Goal: Task Accomplishment & Management: Use online tool/utility

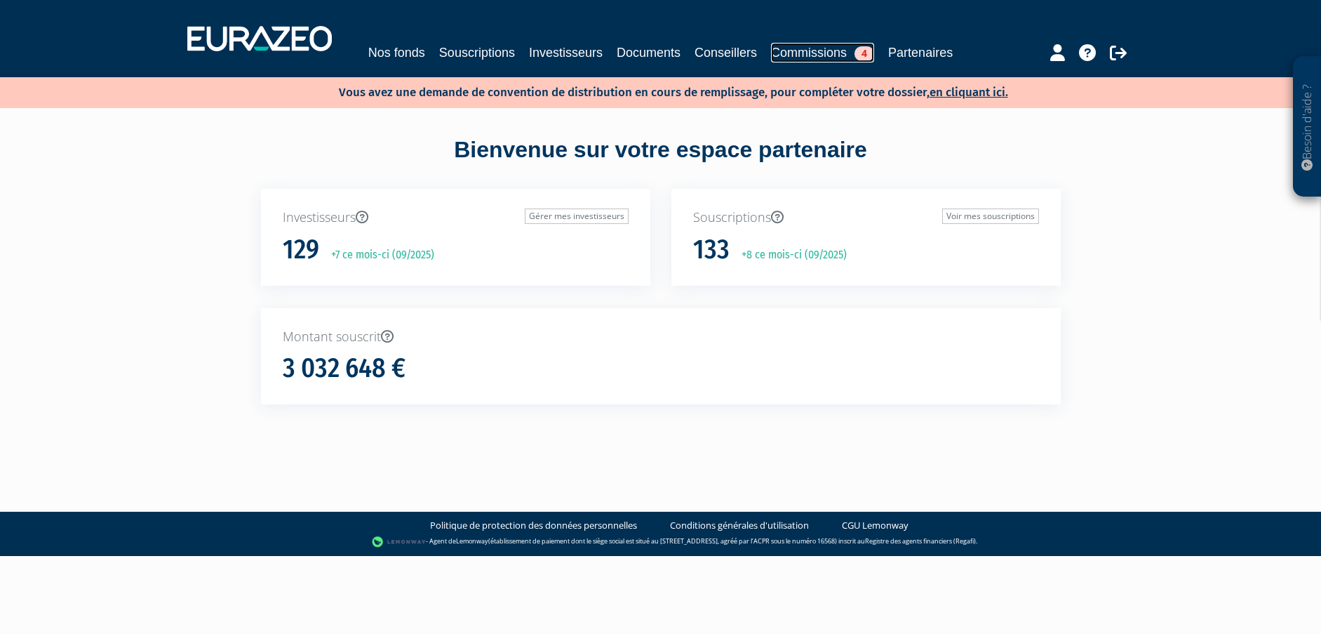
click at [829, 51] on link "Commissions 4" at bounding box center [822, 53] width 103 height 20
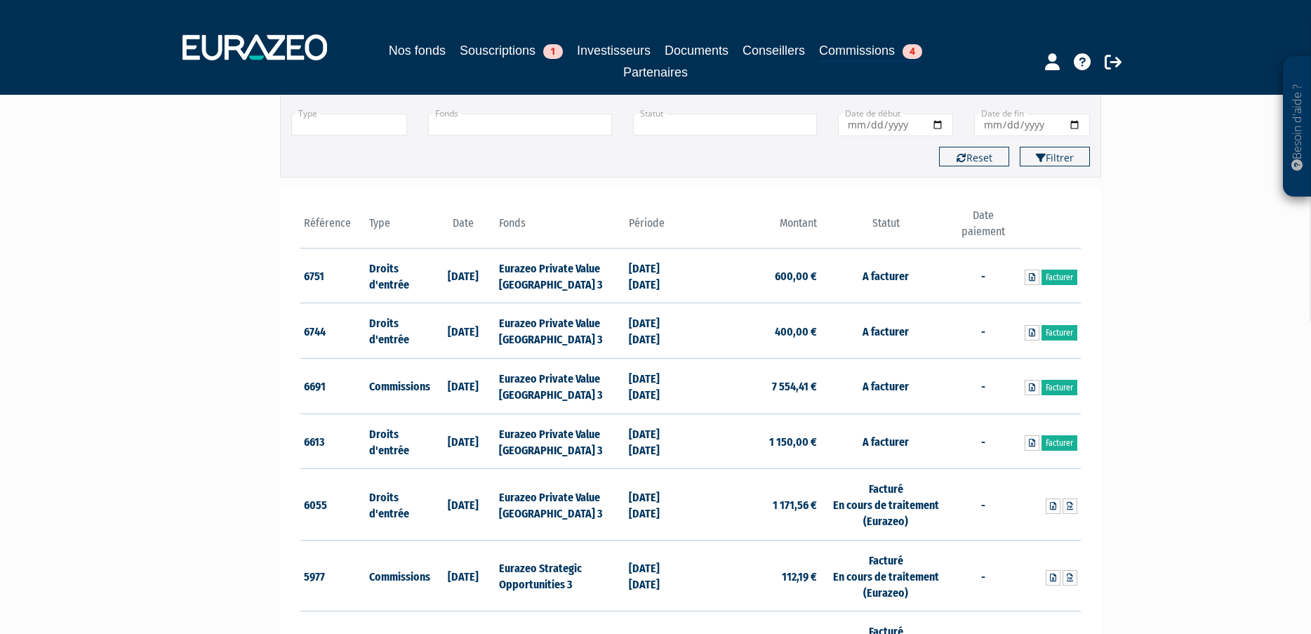
scroll to position [140, 0]
click at [1058, 438] on link "Facturer" at bounding box center [1059, 441] width 36 height 15
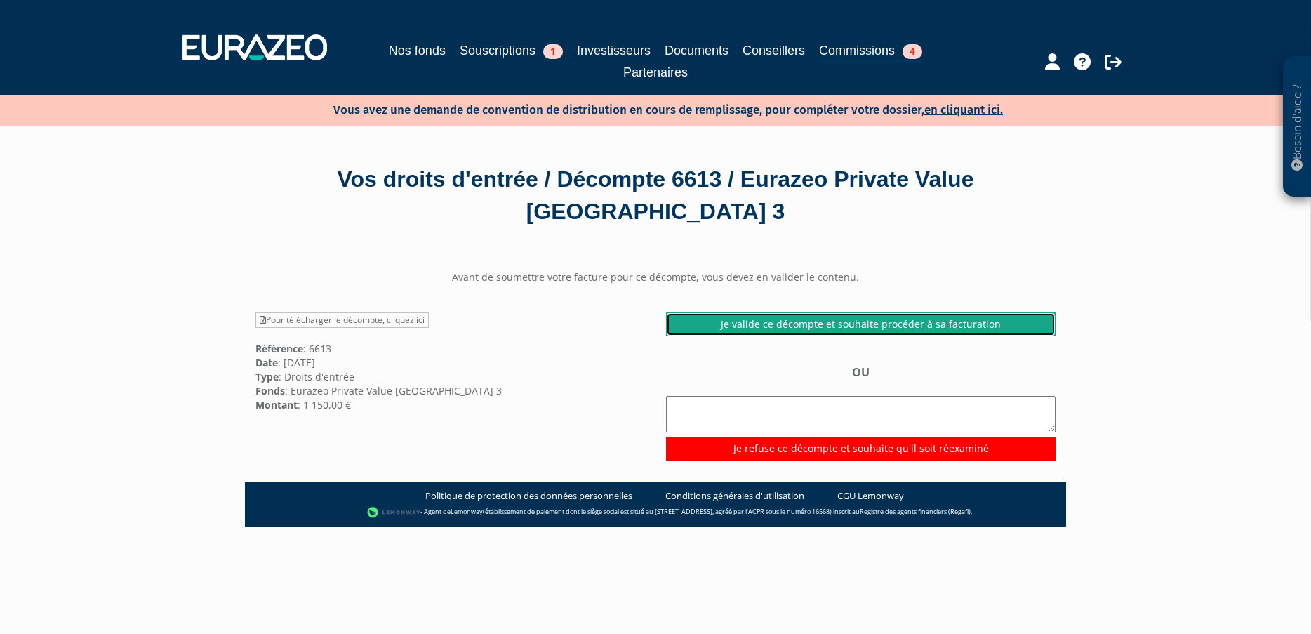
click at [778, 321] on link "Je valide ce décompte et souhaite procéder à sa facturation" at bounding box center [860, 324] width 389 height 24
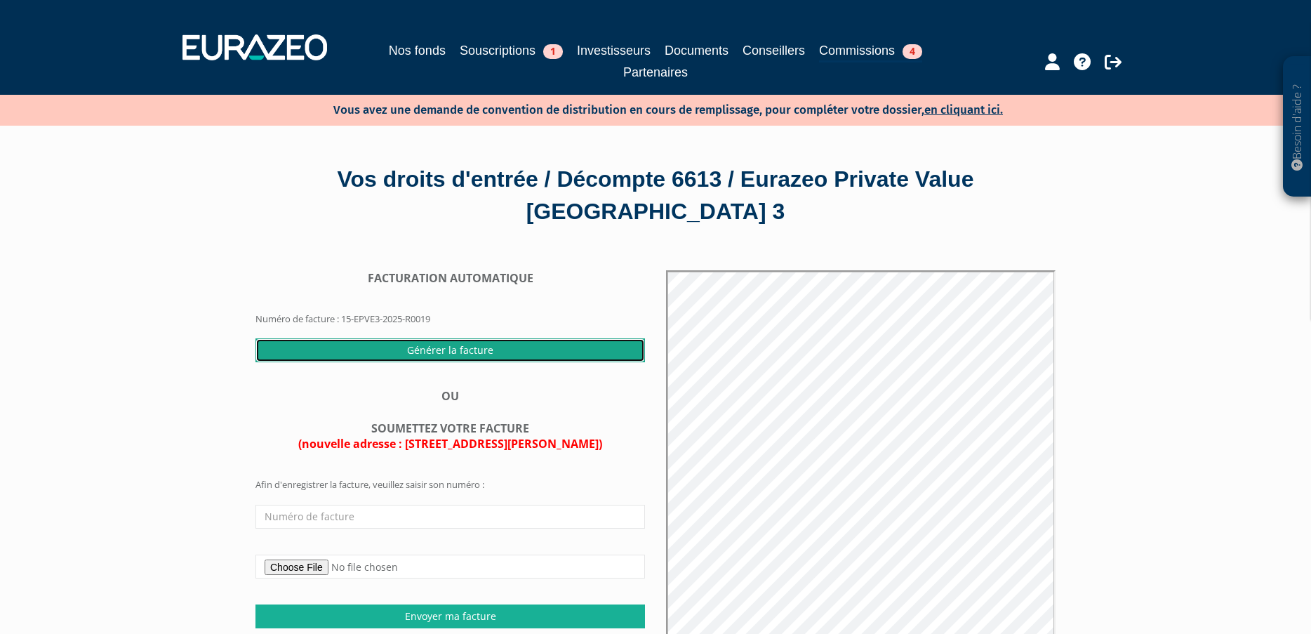
click at [425, 354] on input "Générer la facture" at bounding box center [449, 350] width 389 height 24
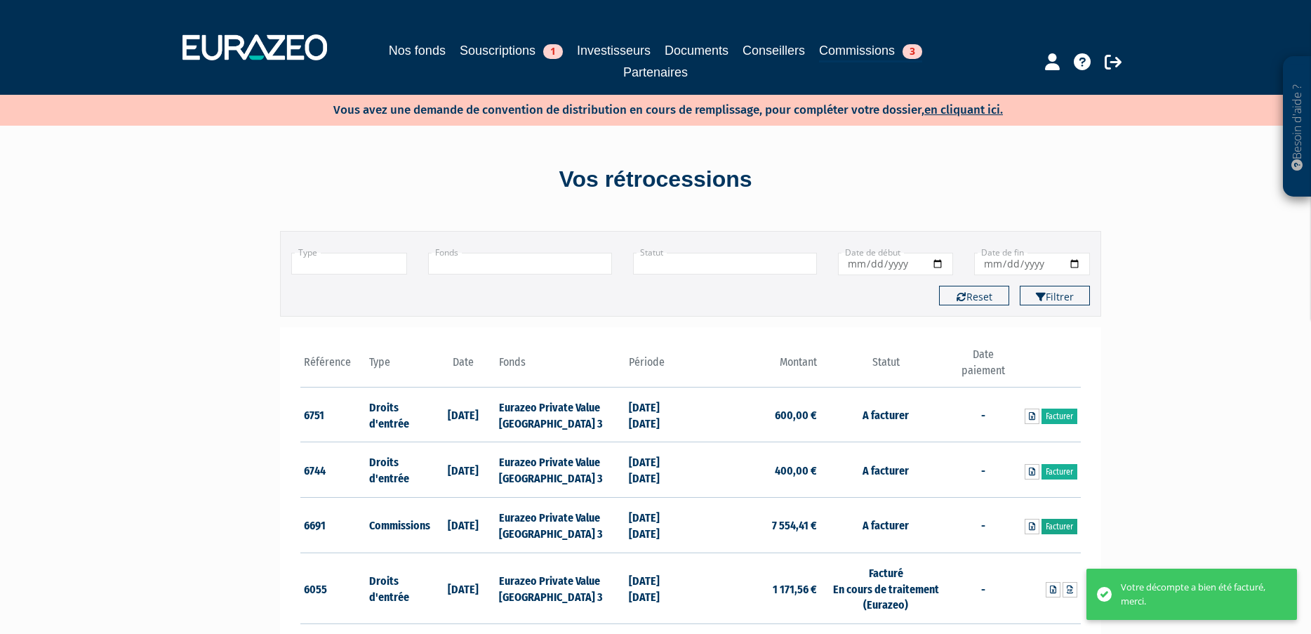
click at [1064, 525] on link "Facturer" at bounding box center [1059, 526] width 36 height 15
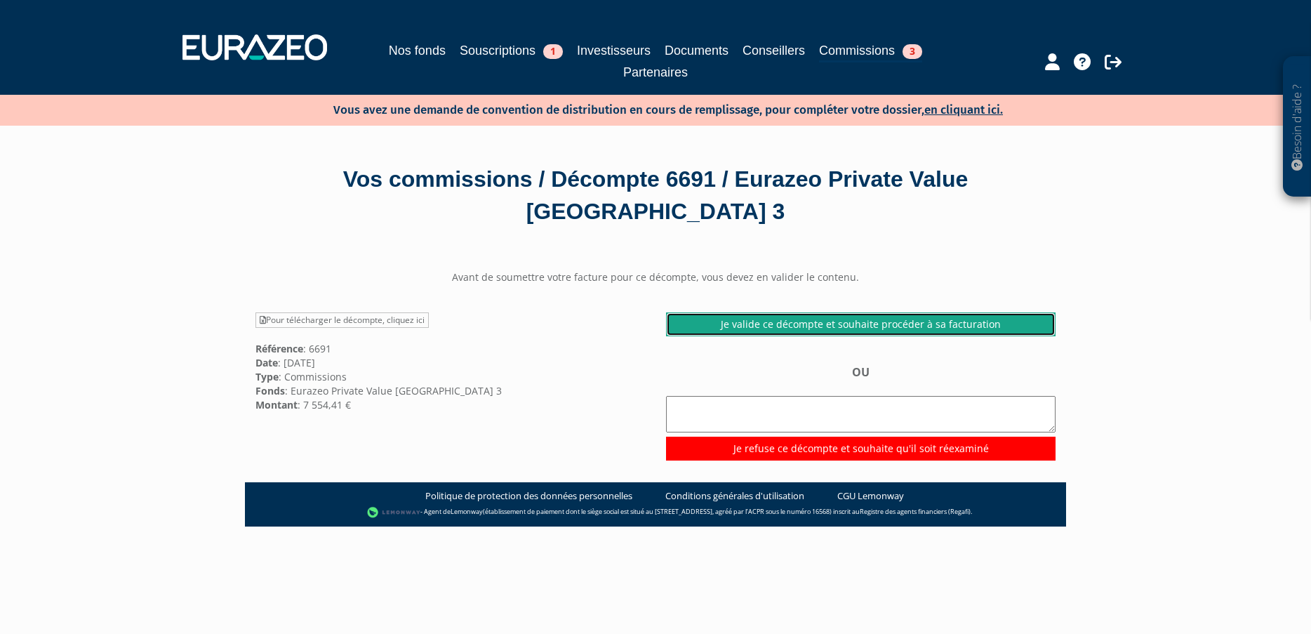
click at [856, 315] on link "Je valide ce décompte et souhaite procéder à sa facturation" at bounding box center [860, 324] width 389 height 24
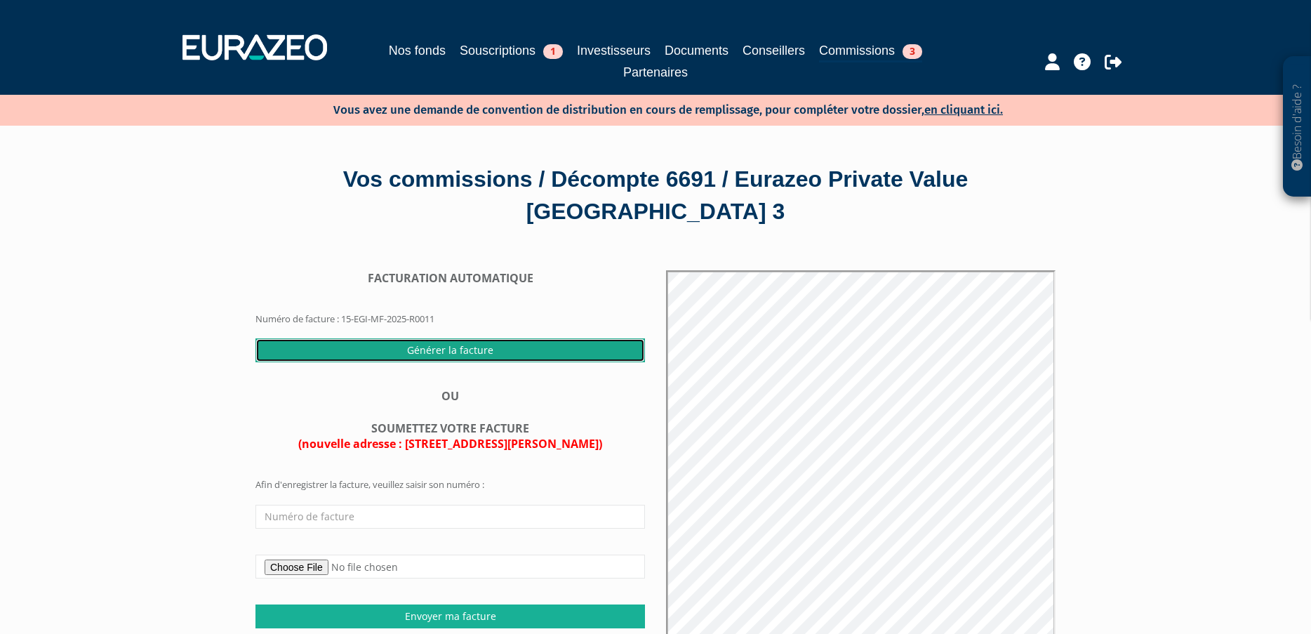
click at [419, 345] on input "Générer la facture" at bounding box center [449, 350] width 389 height 24
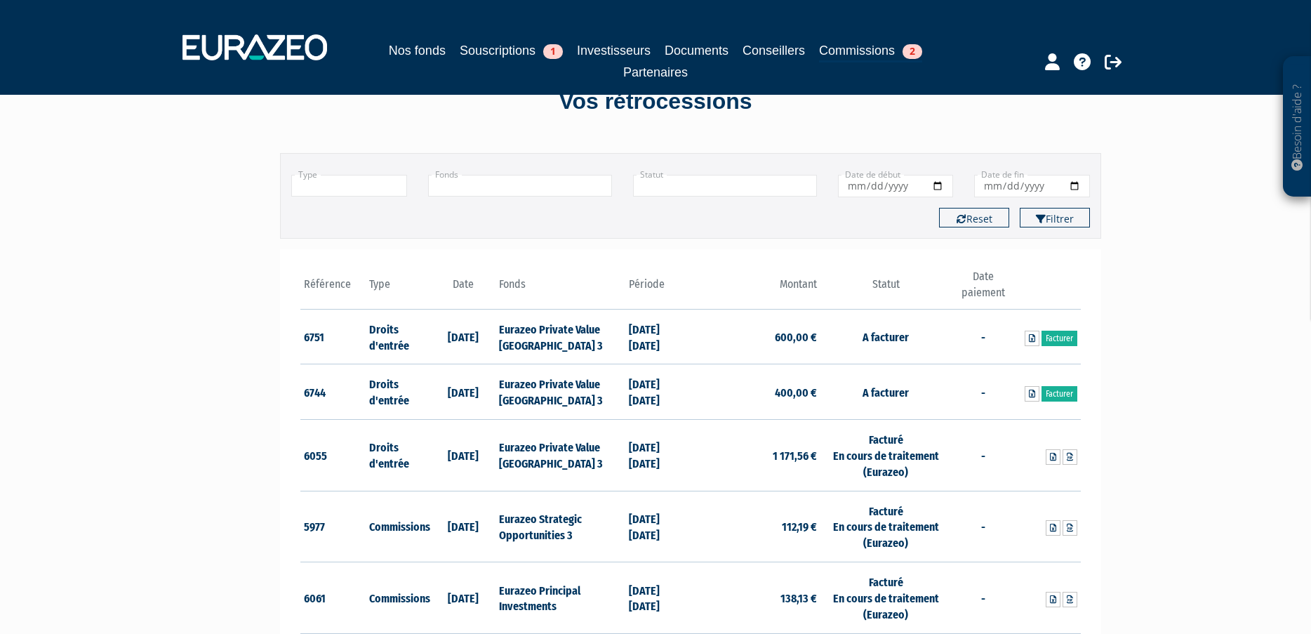
scroll to position [70, 0]
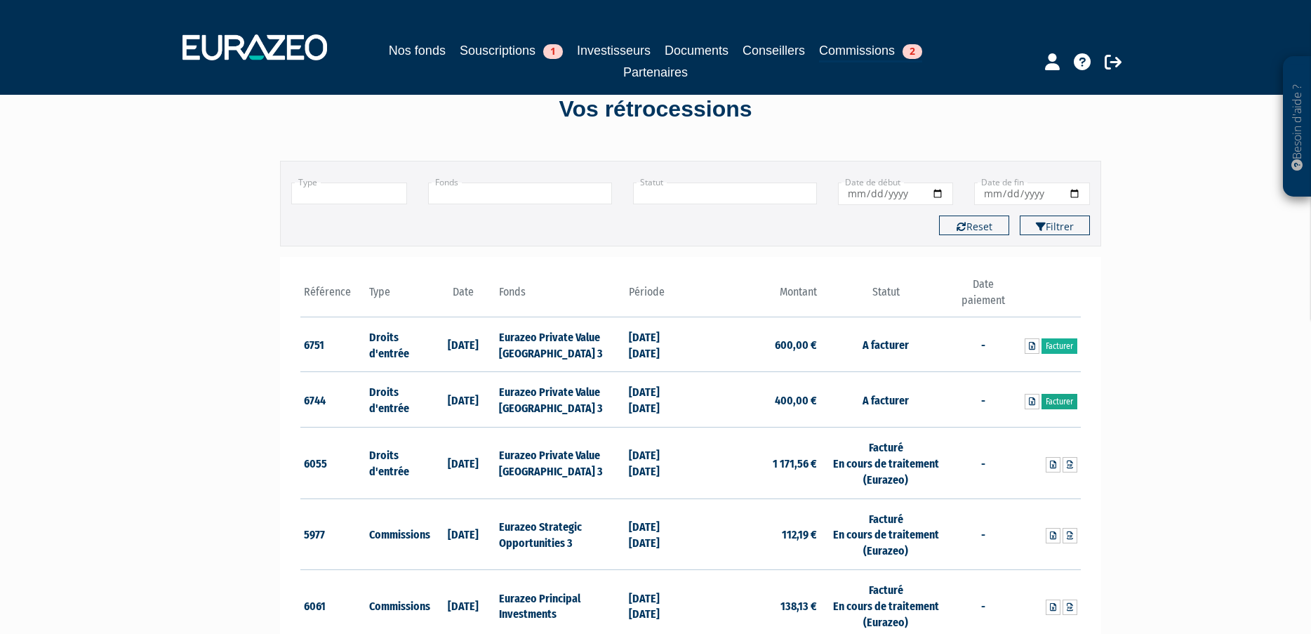
click at [1065, 401] on link "Facturer" at bounding box center [1059, 401] width 36 height 15
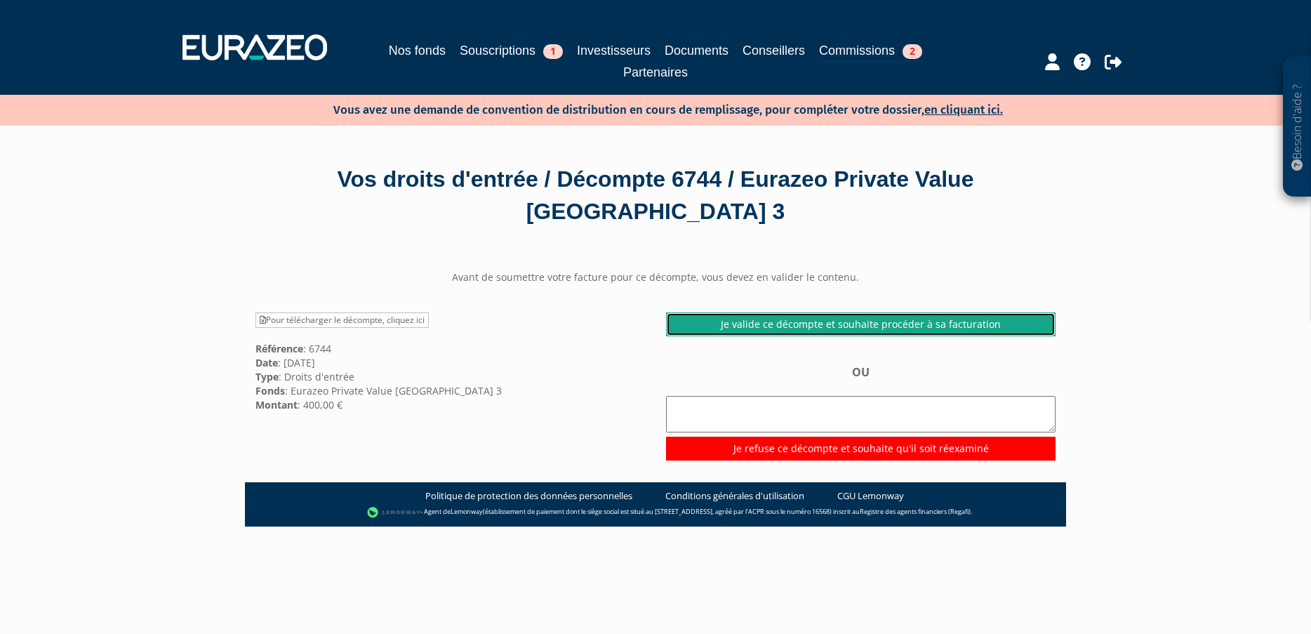
click at [731, 327] on link "Je valide ce décompte et souhaite procéder à sa facturation" at bounding box center [860, 324] width 389 height 24
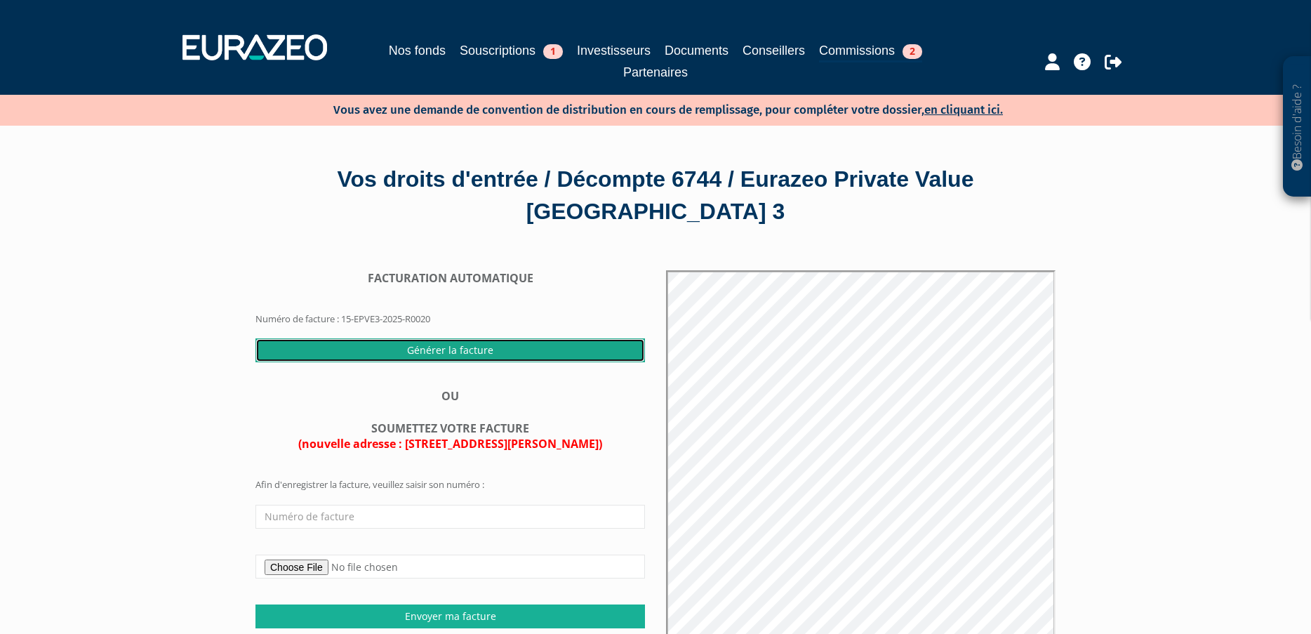
click at [446, 350] on input "Générer la facture" at bounding box center [449, 350] width 389 height 24
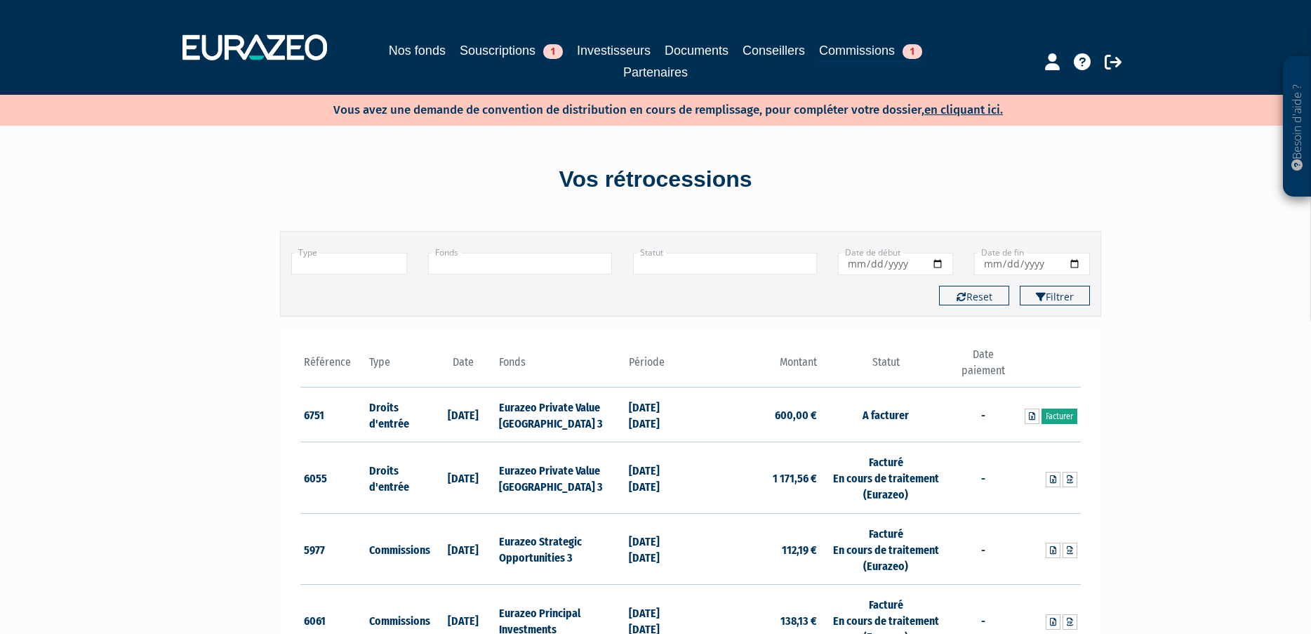
click at [1060, 420] on link "Facturer" at bounding box center [1059, 415] width 36 height 15
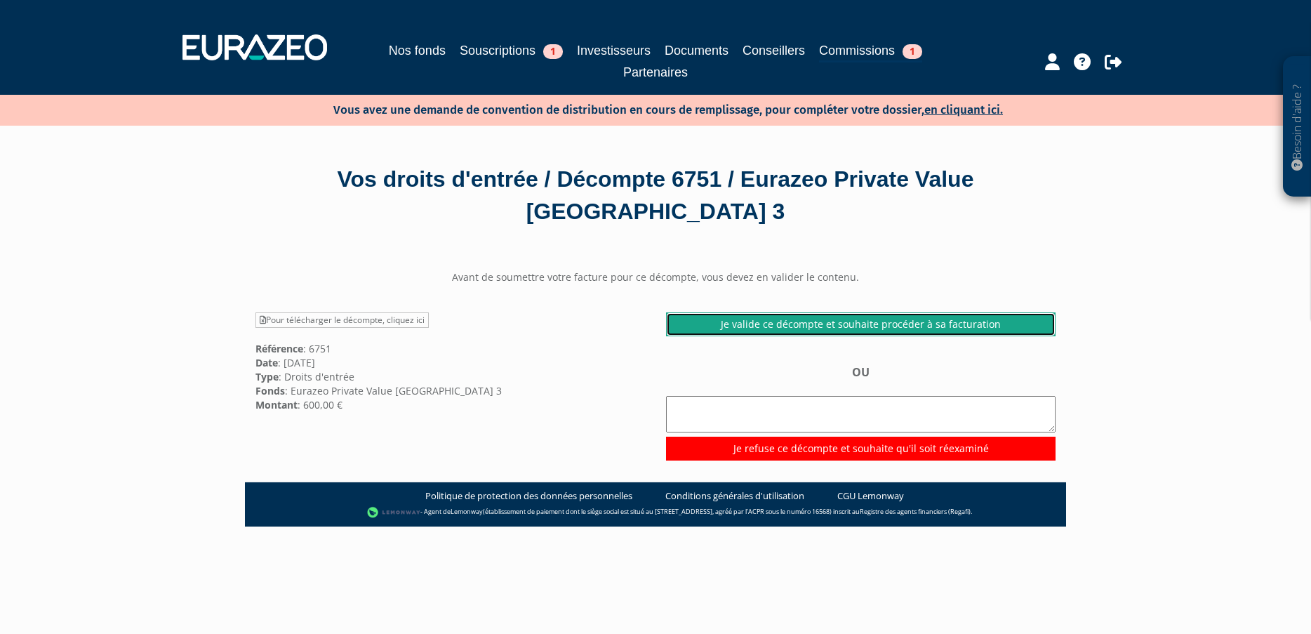
click at [749, 330] on link "Je valide ce décompte et souhaite procéder à sa facturation" at bounding box center [860, 324] width 389 height 24
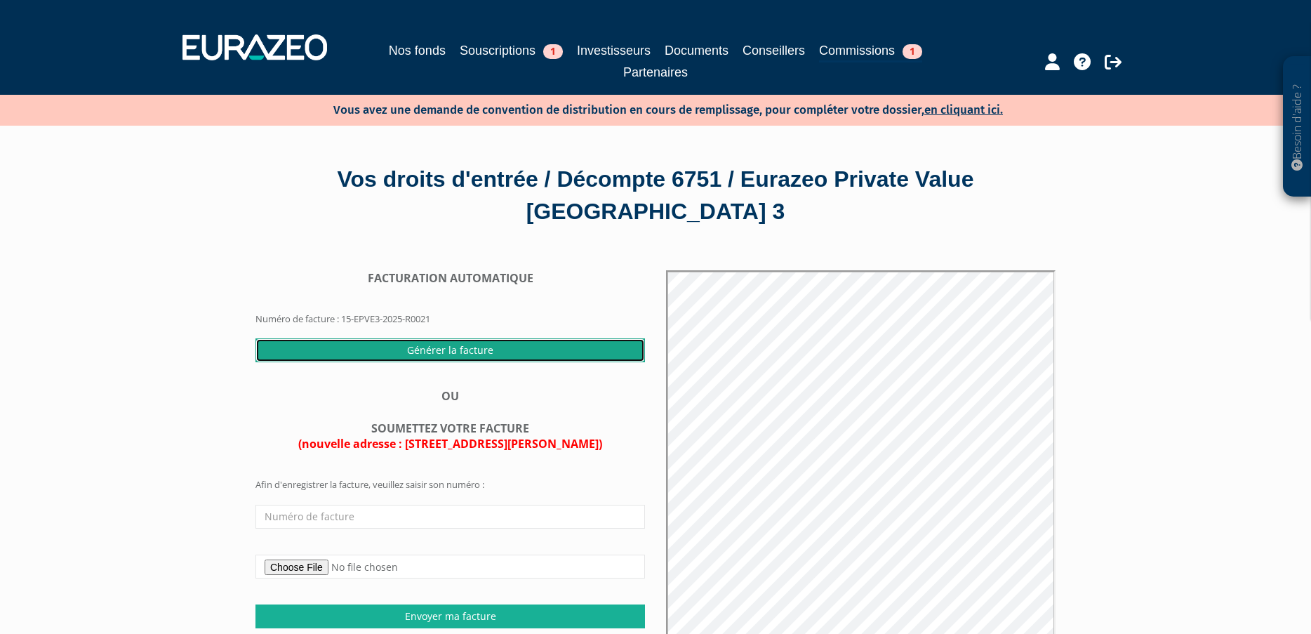
click at [418, 349] on input "Générer la facture" at bounding box center [449, 350] width 389 height 24
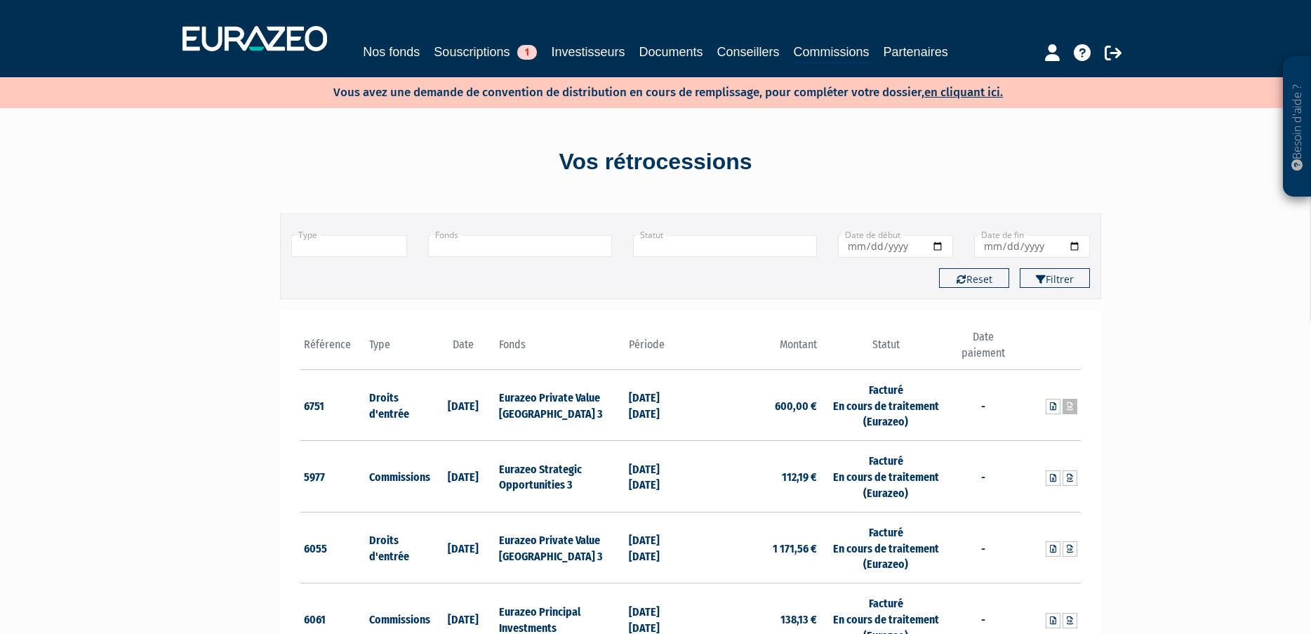
click at [1067, 404] on icon at bounding box center [1070, 406] width 6 height 8
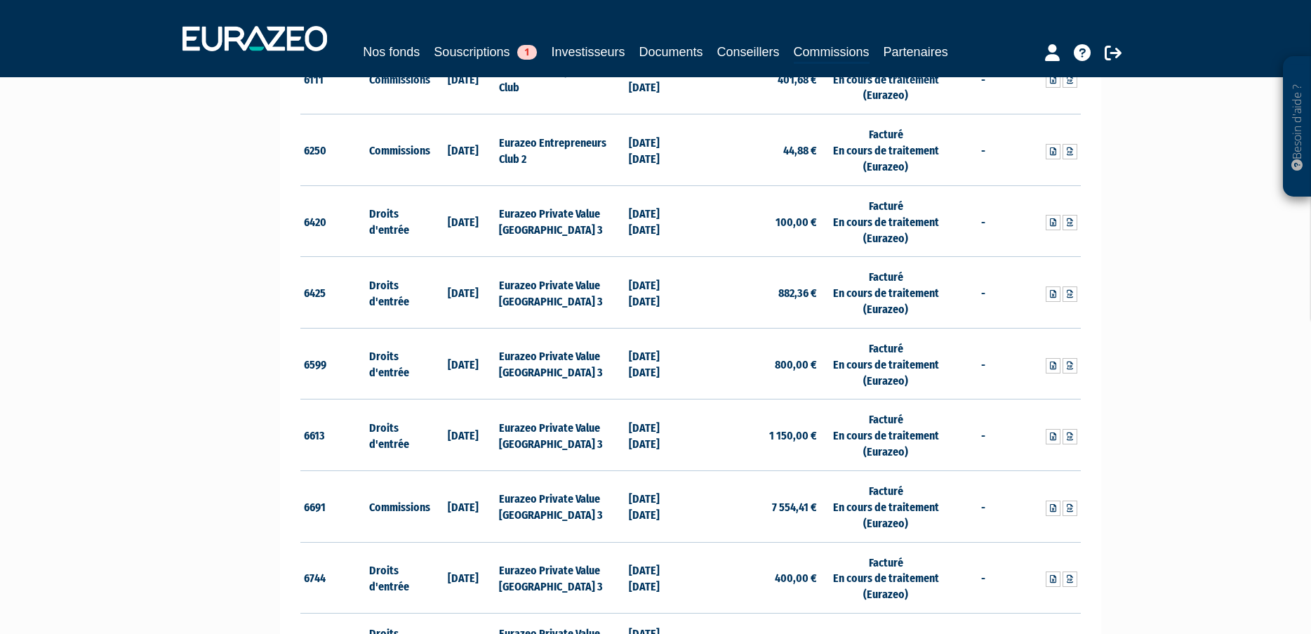
scroll to position [632, 0]
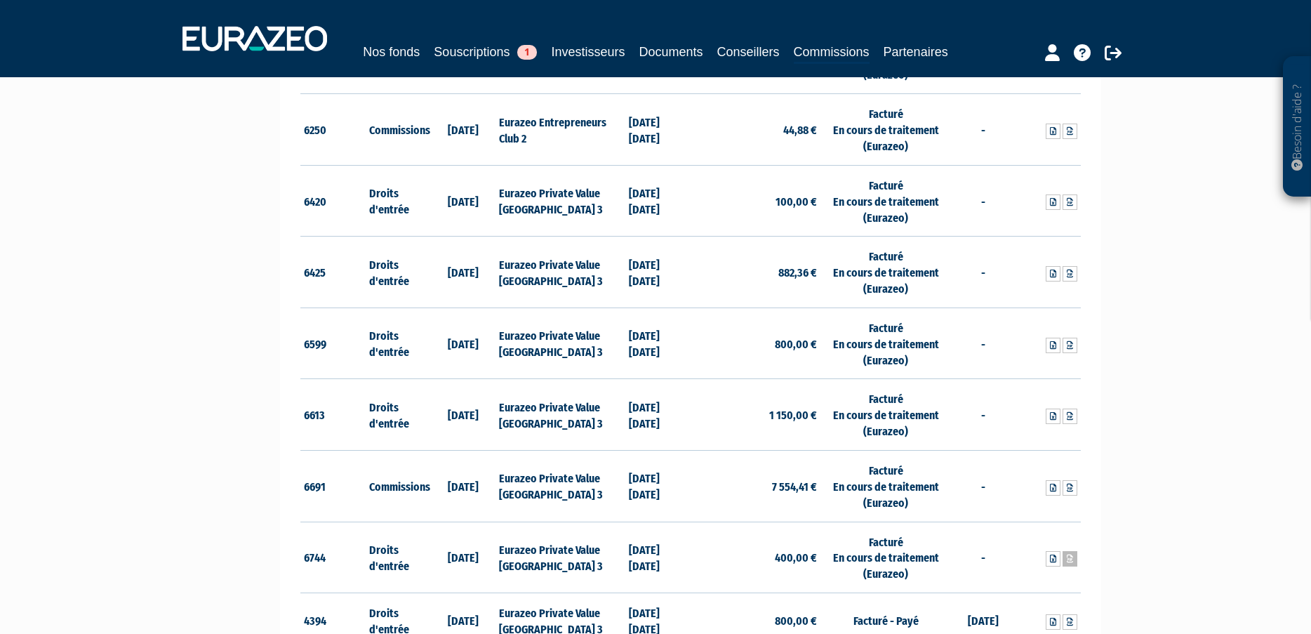
click at [1070, 555] on icon at bounding box center [1070, 558] width 6 height 8
click at [1071, 490] on icon at bounding box center [1070, 488] width 6 height 8
click at [1073, 345] on link at bounding box center [1069, 345] width 15 height 15
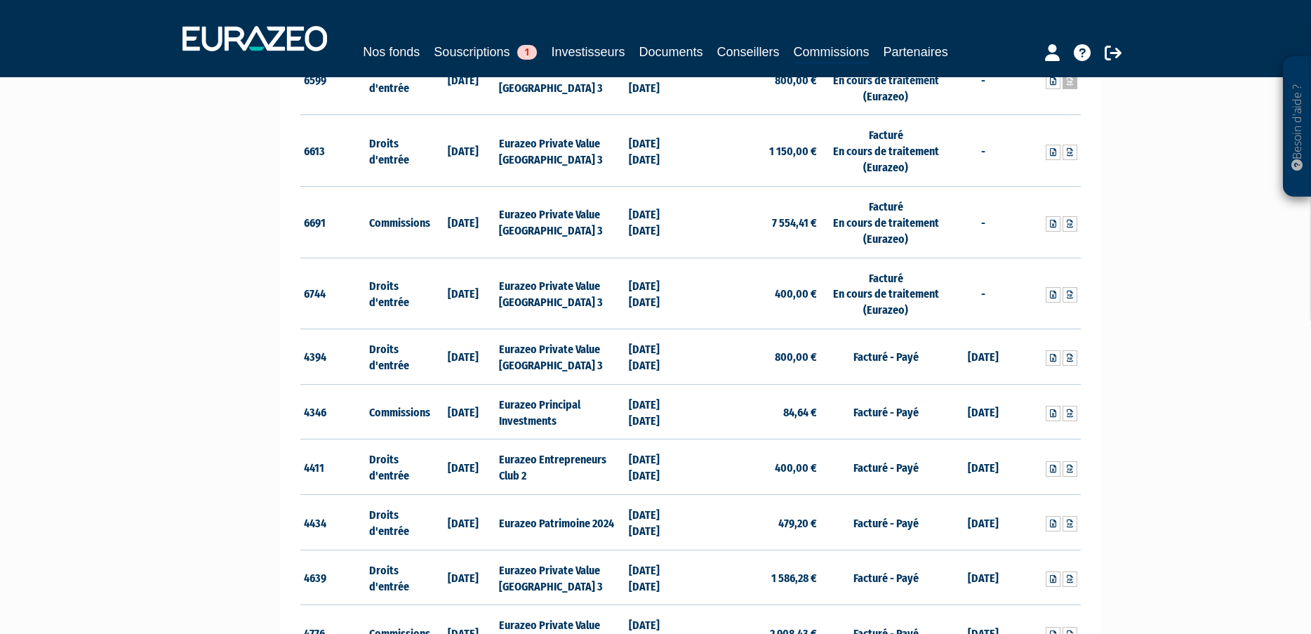
scroll to position [561, 0]
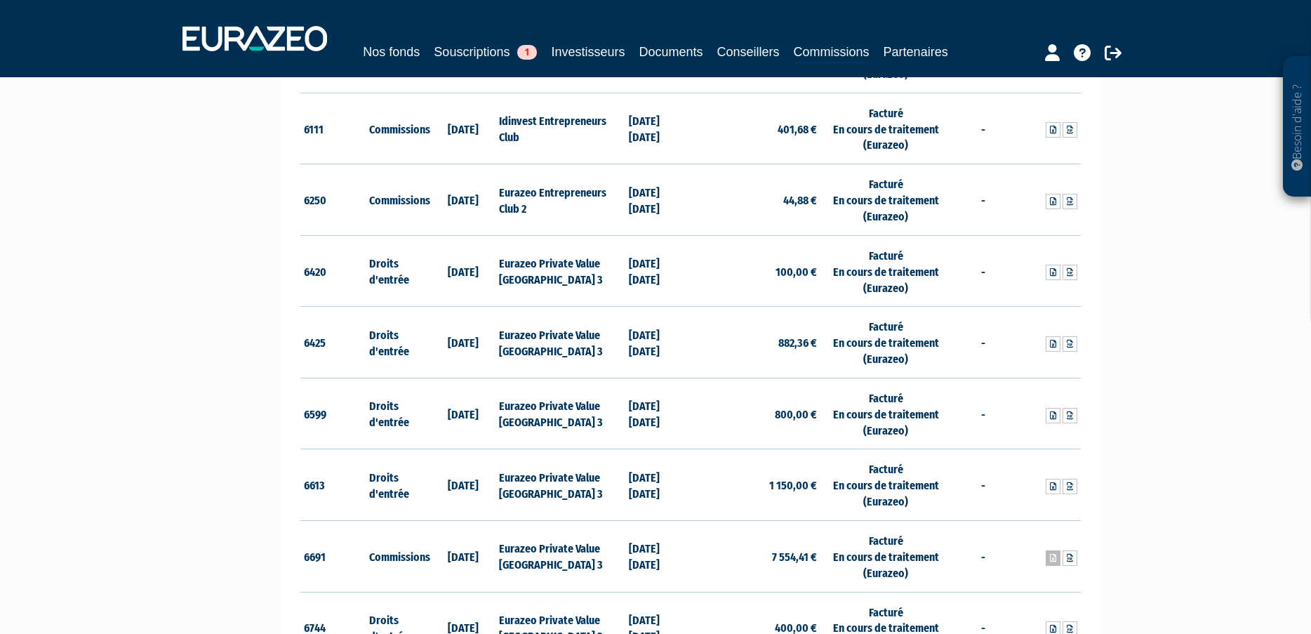
click at [1054, 556] on icon at bounding box center [1053, 558] width 6 height 8
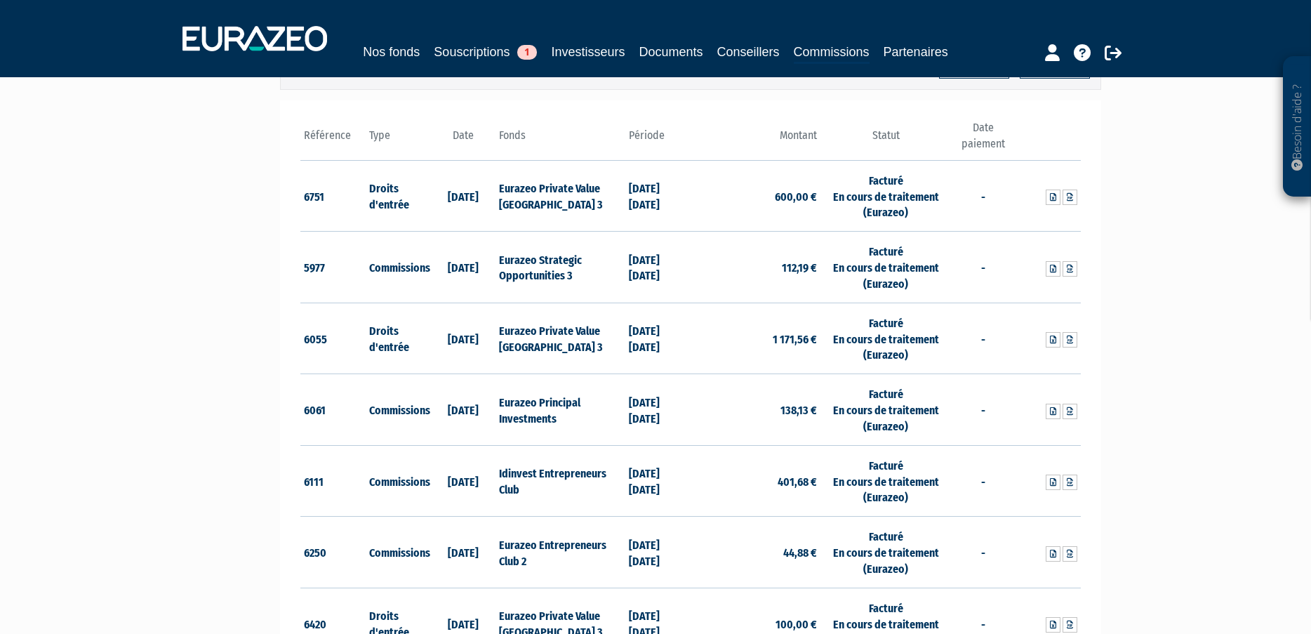
scroll to position [0, 0]
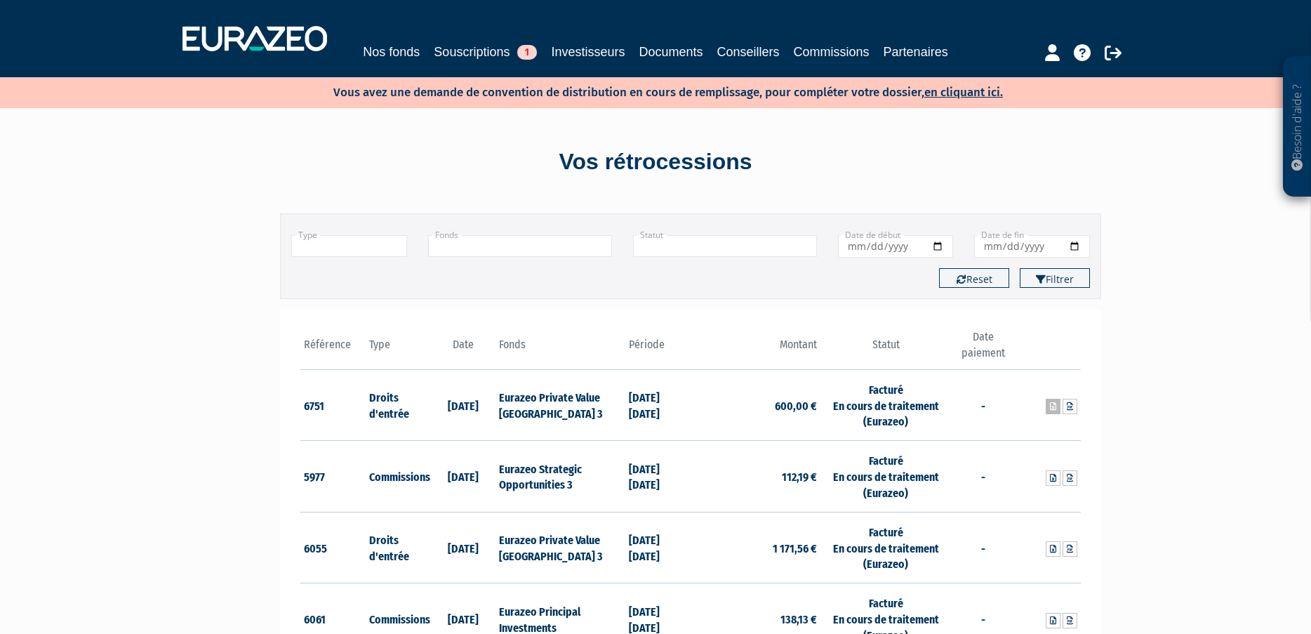
click at [1050, 403] on icon at bounding box center [1053, 406] width 6 height 8
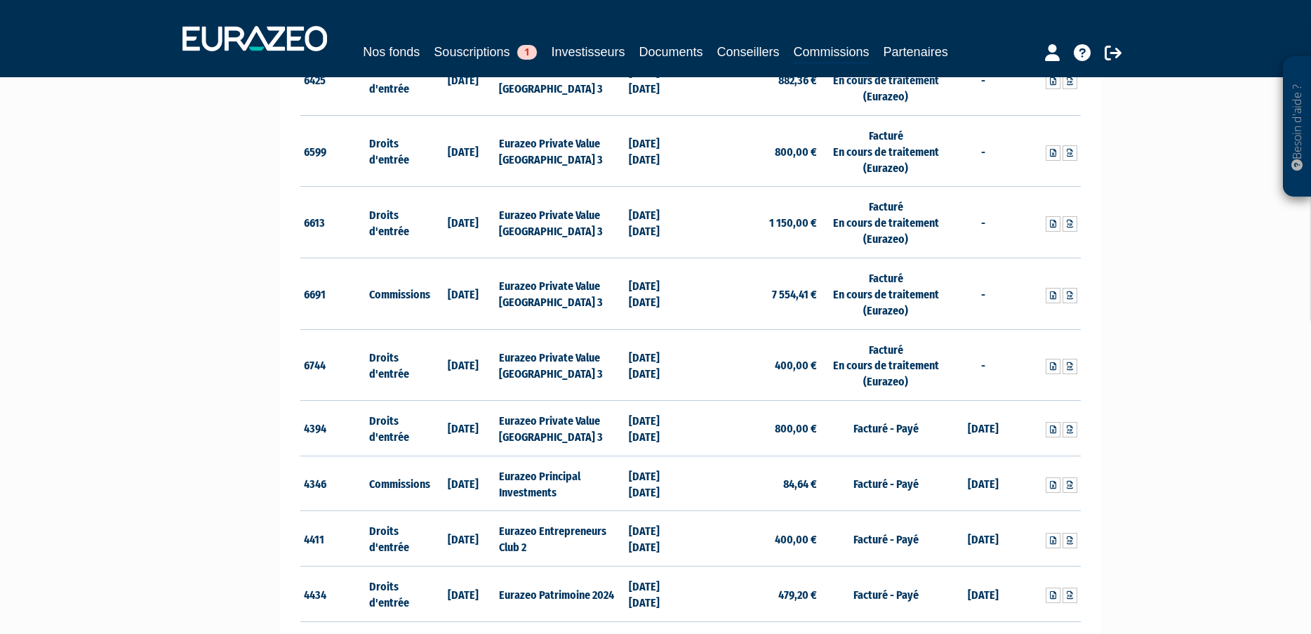
scroll to position [842, 0]
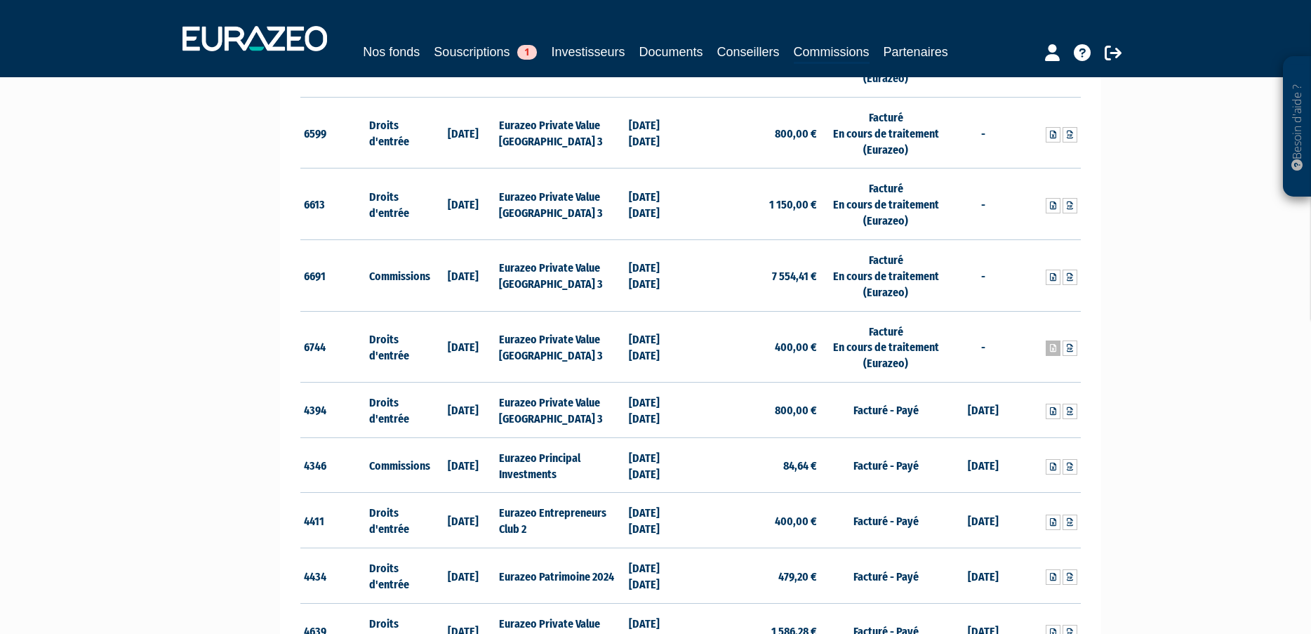
click at [1050, 347] on icon at bounding box center [1053, 348] width 6 height 8
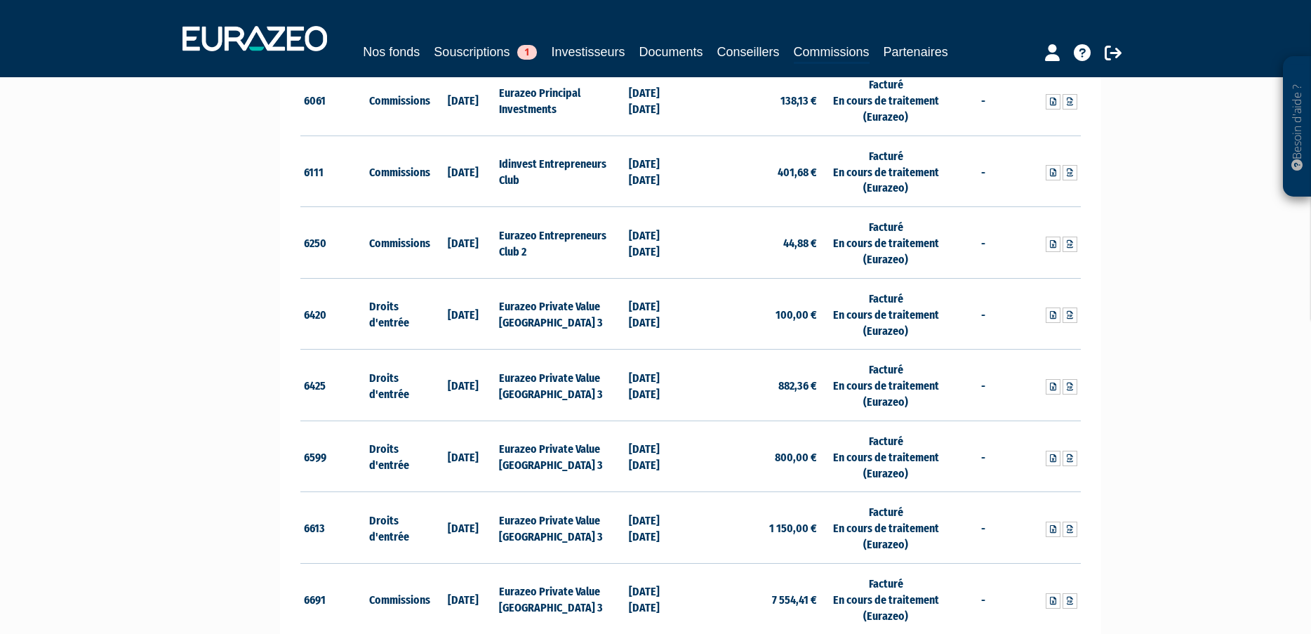
scroll to position [491, 0]
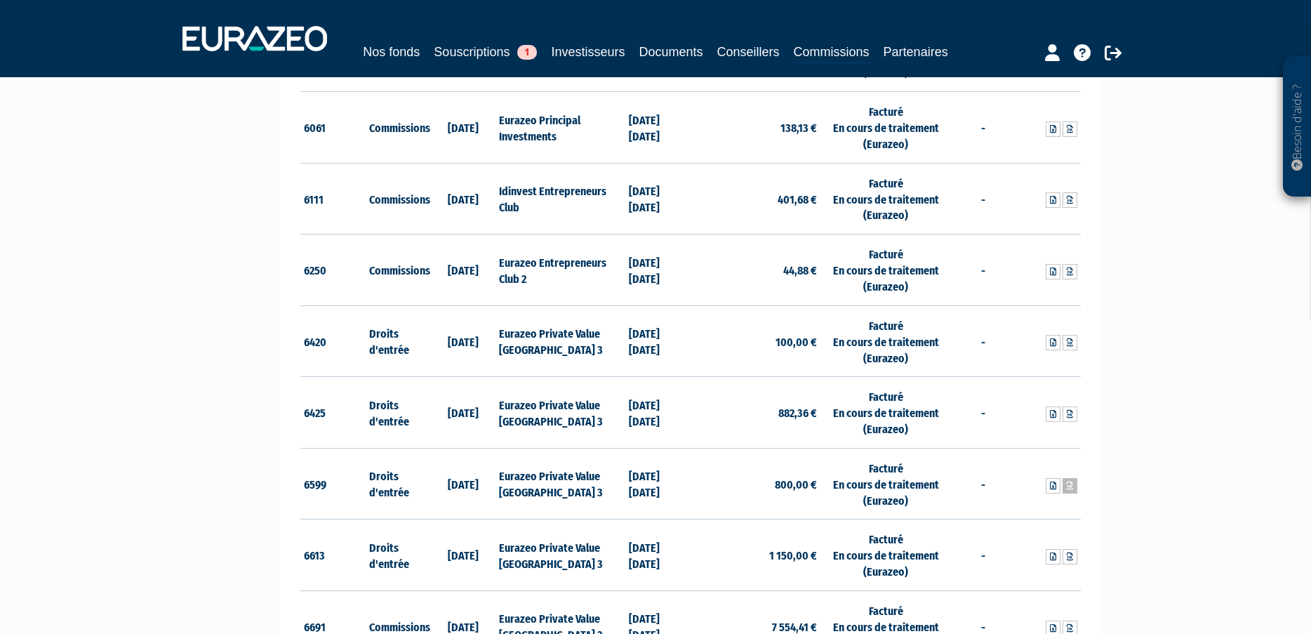
click at [1068, 487] on icon at bounding box center [1070, 485] width 6 height 8
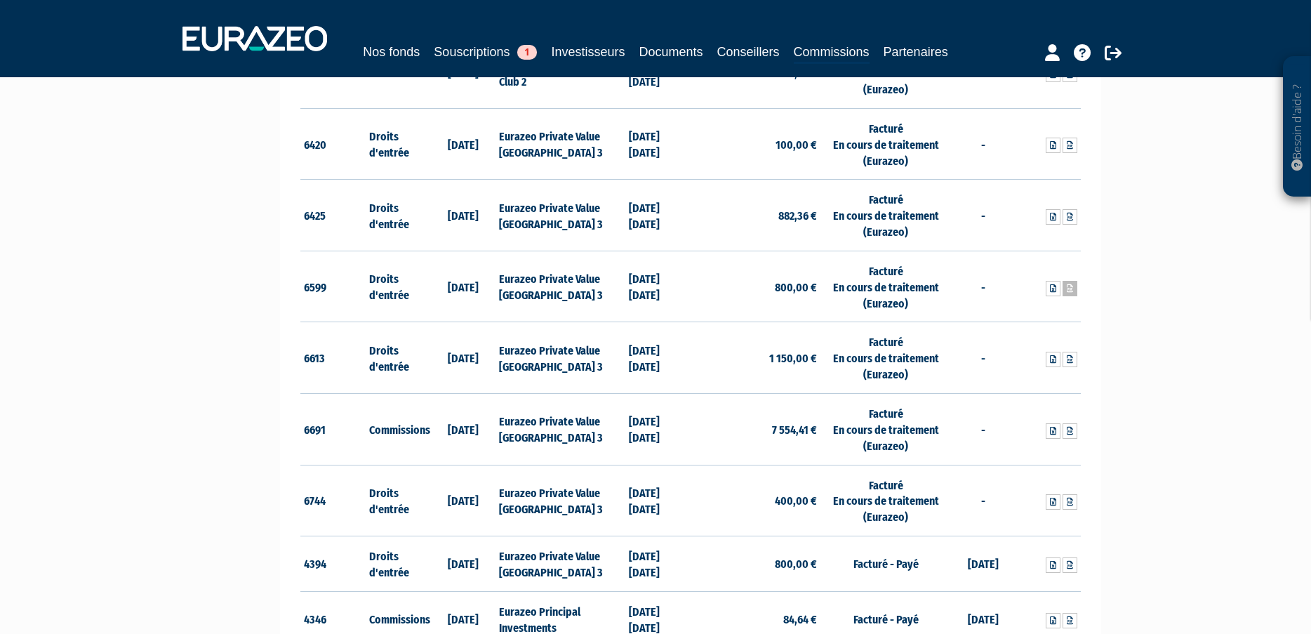
scroll to position [702, 0]
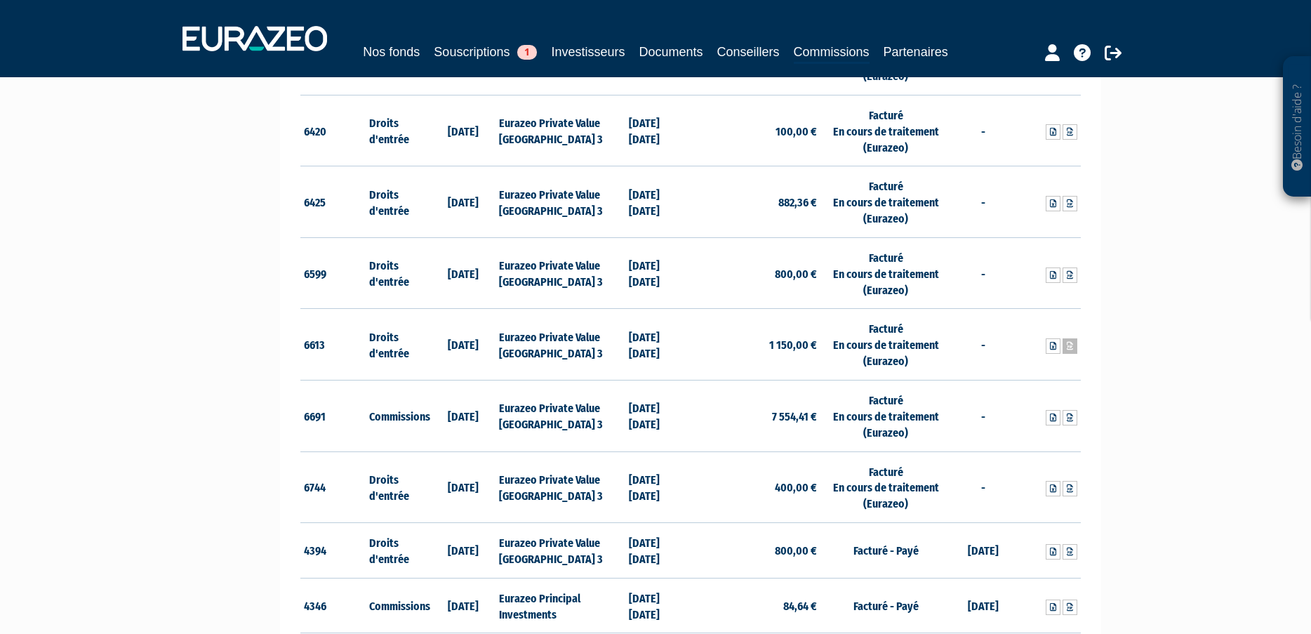
click at [1069, 346] on icon at bounding box center [1070, 346] width 6 height 8
click at [1055, 347] on icon at bounding box center [1053, 346] width 6 height 8
